Goal: Information Seeking & Learning: Learn about a topic

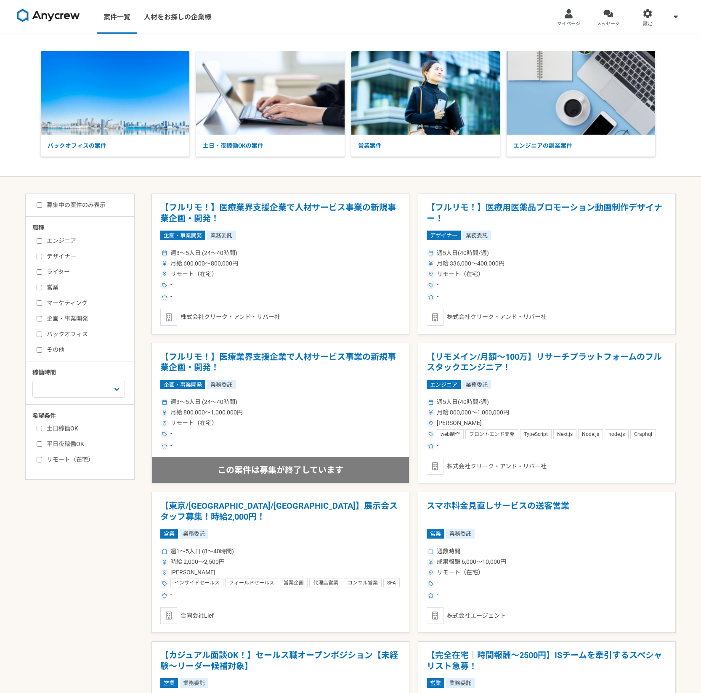
click at [96, 206] on label "募集中の案件のみ表示" at bounding box center [71, 205] width 69 height 9
click at [42, 206] on input "募集中の案件のみ表示" at bounding box center [39, 205] width 5 height 5
checkbox input "true"
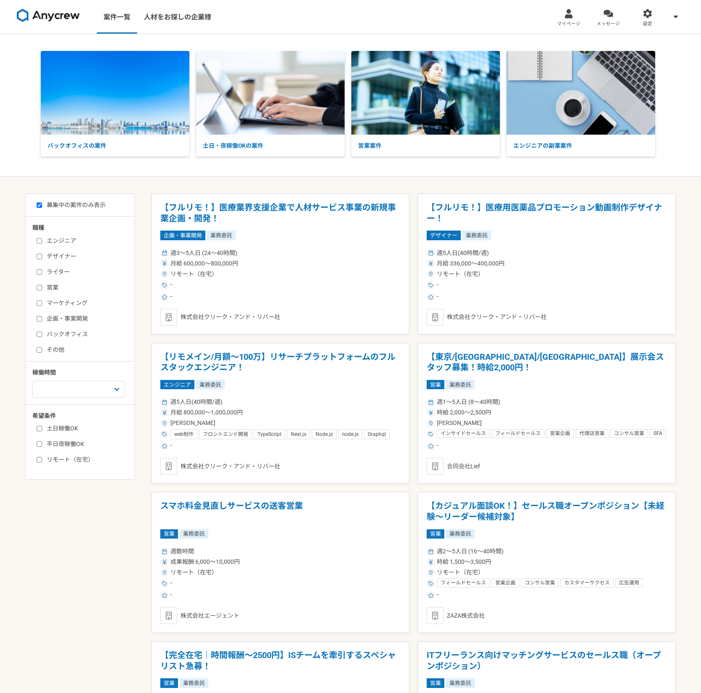
click at [63, 256] on label "デザイナー" at bounding box center [85, 256] width 97 height 9
click at [42, 256] on input "デザイナー" at bounding box center [39, 256] width 5 height 5
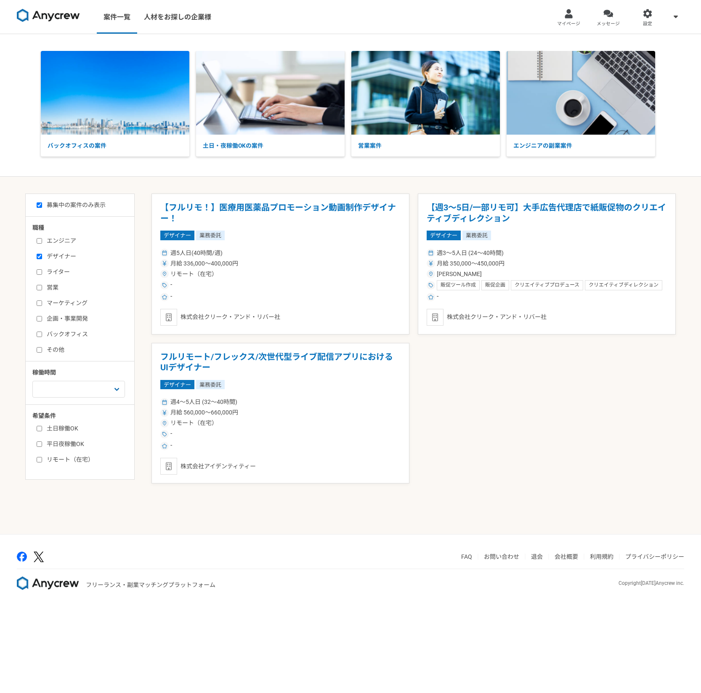
click at [60, 257] on label "デザイナー" at bounding box center [85, 256] width 97 height 9
click at [42, 257] on input "デザイナー" at bounding box center [39, 256] width 5 height 5
checkbox input "false"
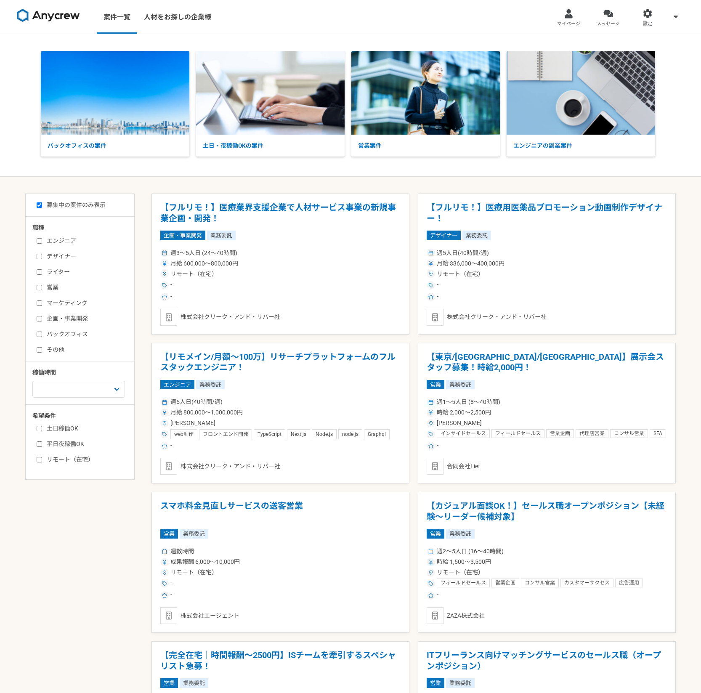
click at [70, 320] on label "企画・事業開発" at bounding box center [85, 319] width 97 height 9
click at [42, 320] on input "企画・事業開発" at bounding box center [39, 318] width 5 height 5
checkbox input "true"
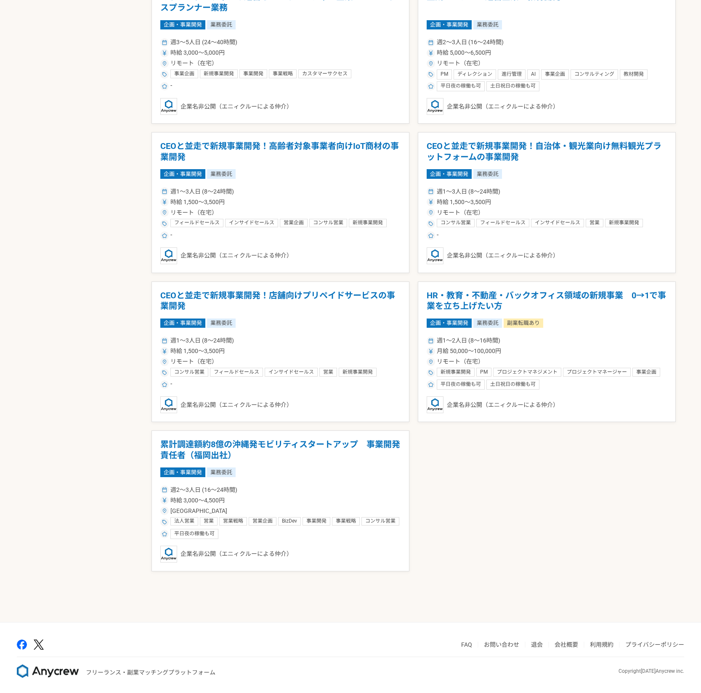
scroll to position [511, 0]
